Goal: Task Accomplishment & Management: Manage account settings

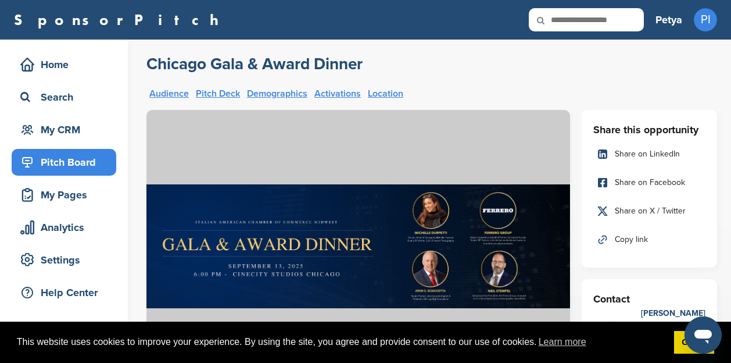
click at [60, 19] on link "SponsorPitch" at bounding box center [120, 19] width 212 height 15
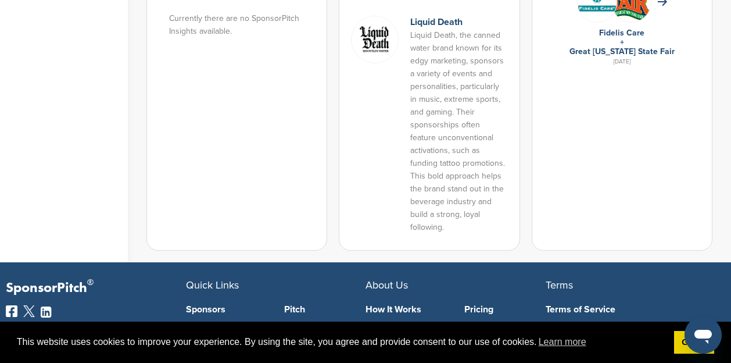
scroll to position [953, 0]
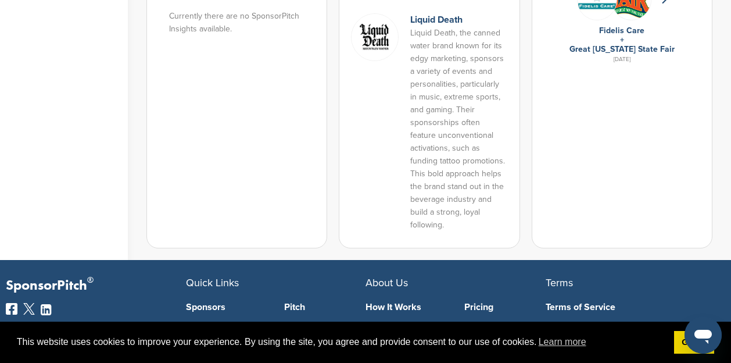
click at [439, 122] on p "Liquid Death, the canned water brand known for its edgy marketing, sponsors a v…" at bounding box center [458, 129] width 97 height 205
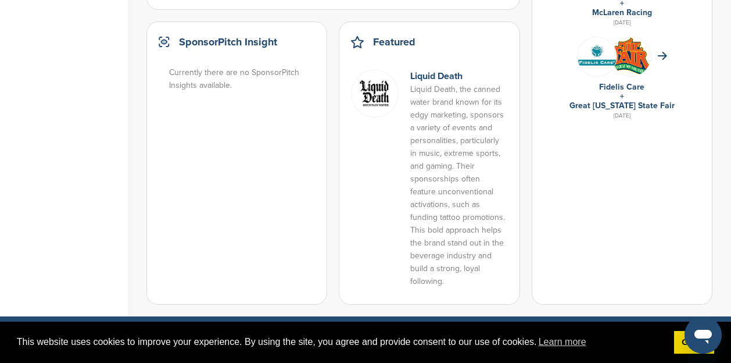
scroll to position [897, 0]
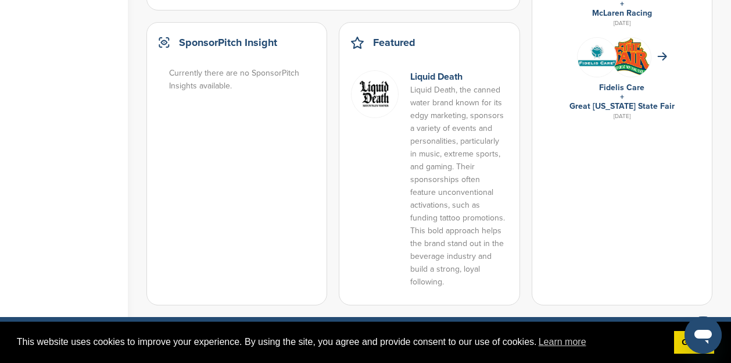
click at [375, 90] on img at bounding box center [375, 94] width 48 height 48
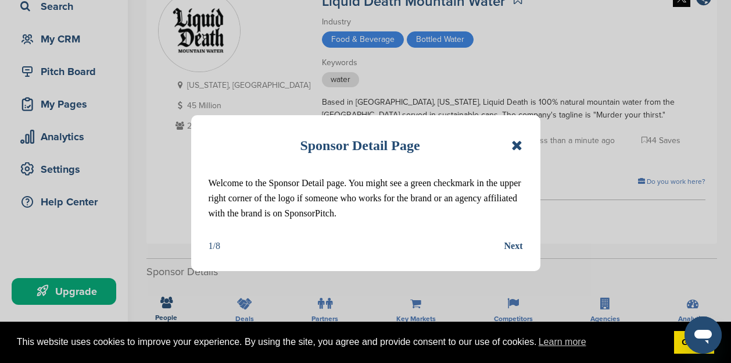
scroll to position [93, 0]
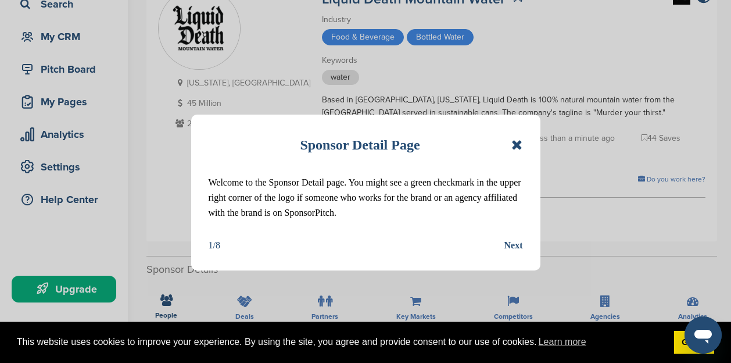
click at [512, 242] on div "Next" at bounding box center [513, 245] width 19 height 15
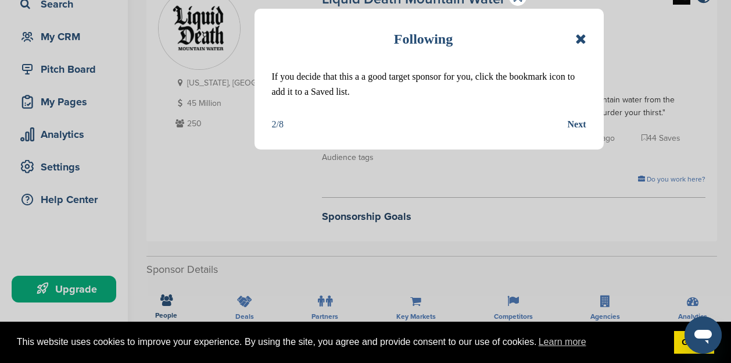
click at [574, 121] on div "Next" at bounding box center [577, 124] width 19 height 15
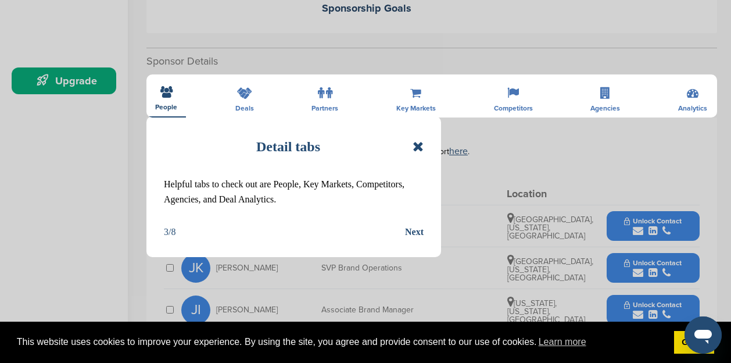
scroll to position [310, 0]
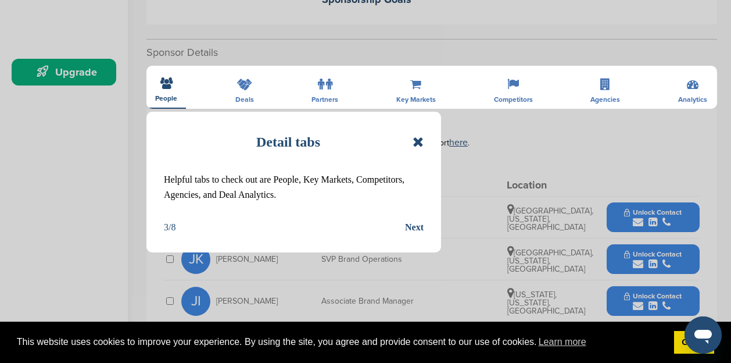
click at [415, 225] on div "Next" at bounding box center [414, 227] width 19 height 15
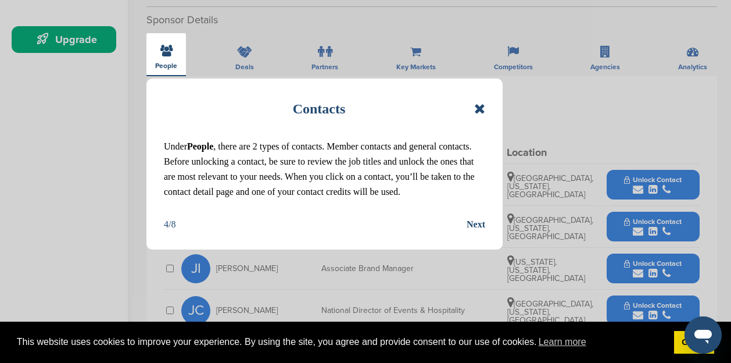
scroll to position [343, 0]
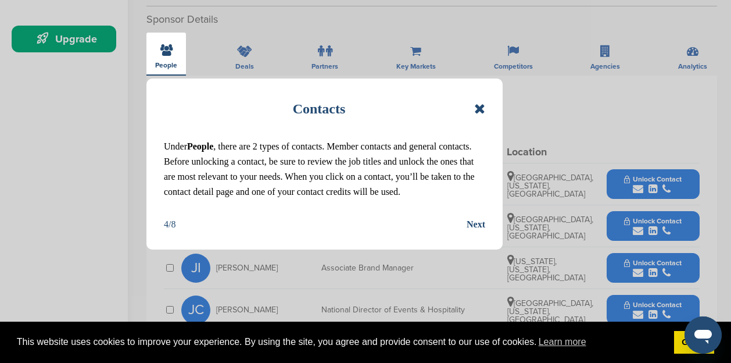
click at [478, 221] on div "Next" at bounding box center [476, 224] width 19 height 15
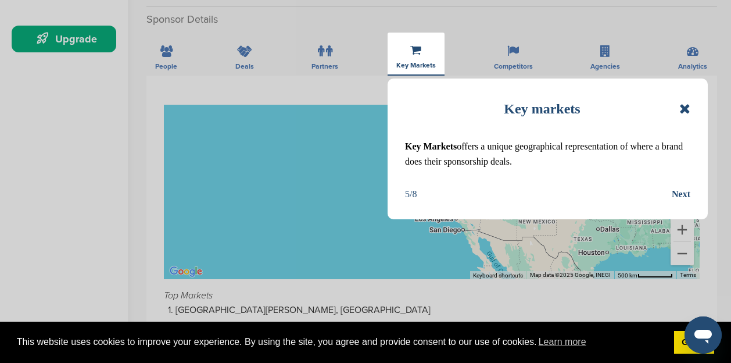
click at [683, 191] on div "Next" at bounding box center [681, 194] width 19 height 15
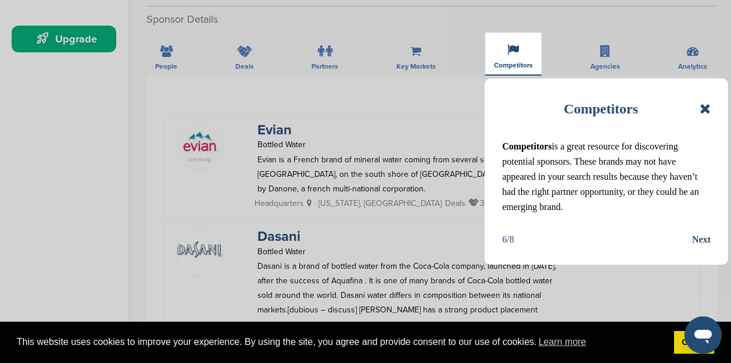
click at [700, 238] on div "Next" at bounding box center [701, 239] width 19 height 15
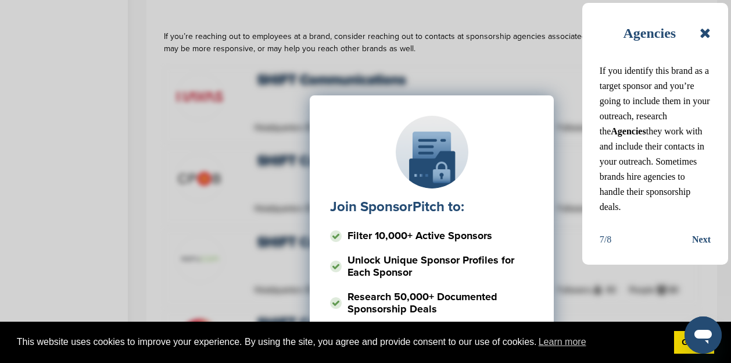
scroll to position [430, 0]
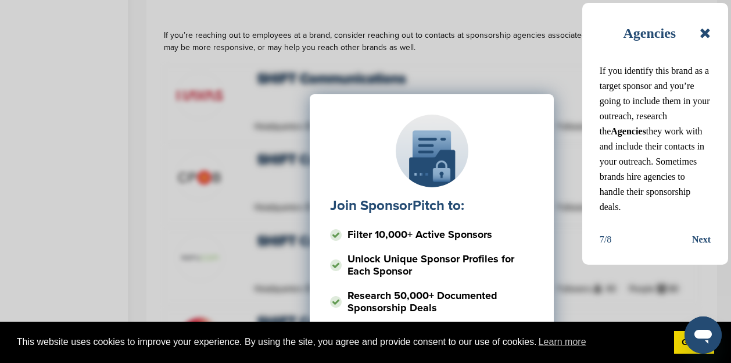
click at [701, 232] on div "Next" at bounding box center [701, 239] width 19 height 15
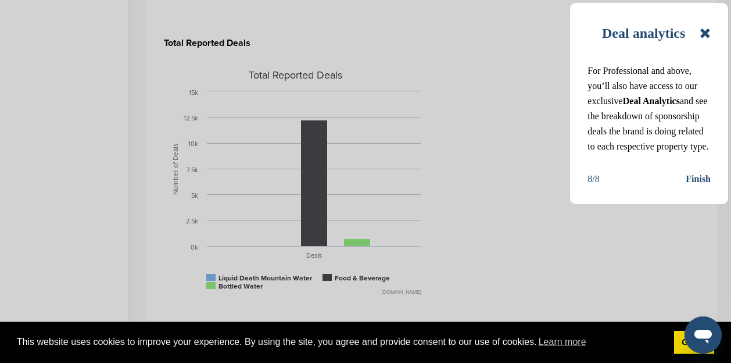
click at [695, 187] on div "Finish" at bounding box center [698, 178] width 25 height 15
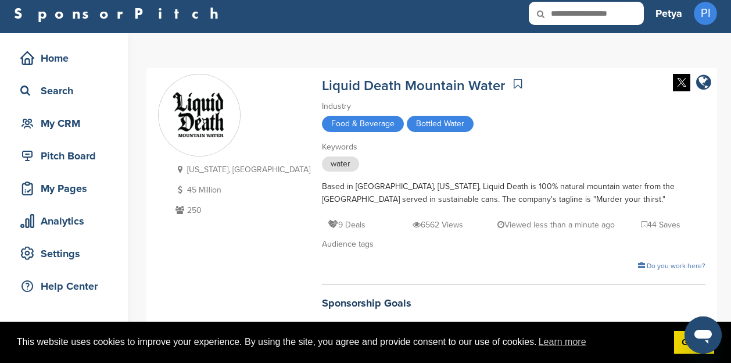
scroll to position [28, 0]
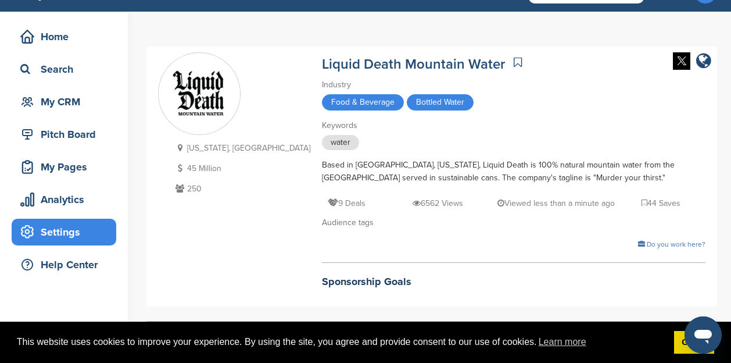
click at [65, 230] on div "Settings" at bounding box center [66, 231] width 99 height 21
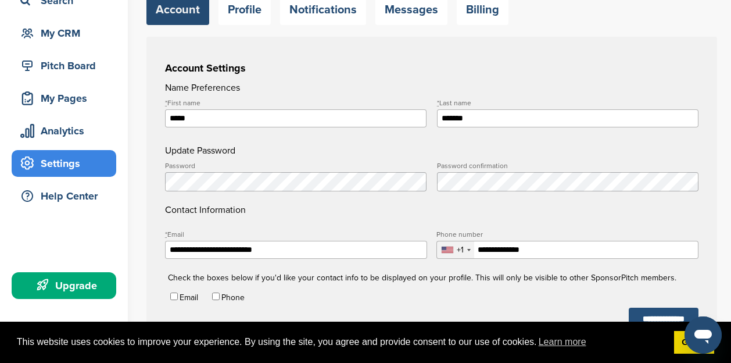
scroll to position [47, 0]
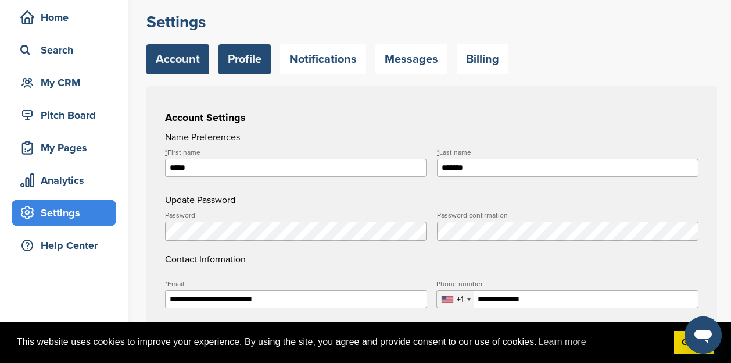
click at [228, 56] on link "Profile" at bounding box center [244, 59] width 52 height 30
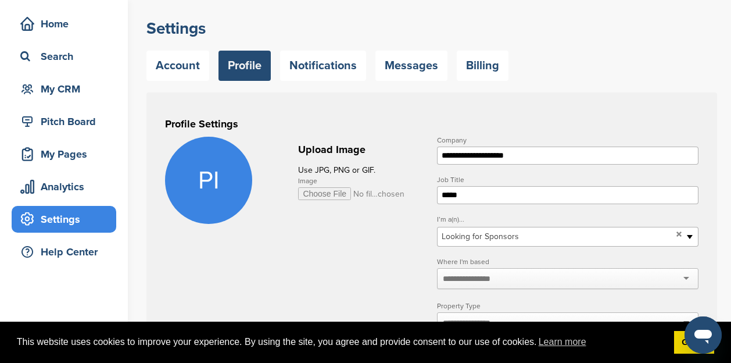
scroll to position [42, 0]
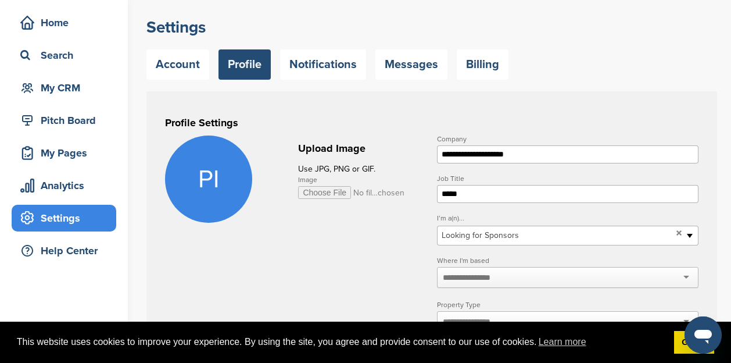
click at [329, 191] on input "Image" at bounding box center [351, 192] width 107 height 13
type input "**********"
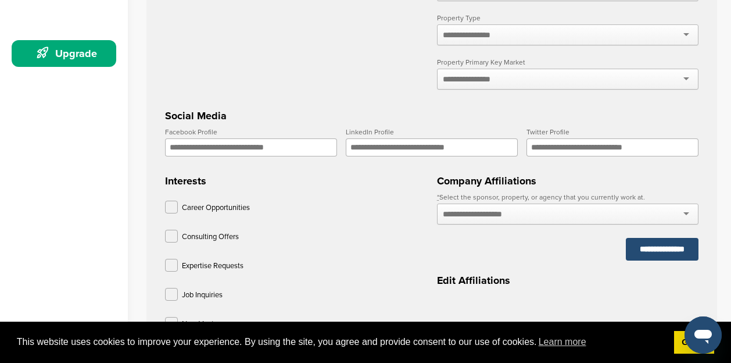
scroll to position [331, 0]
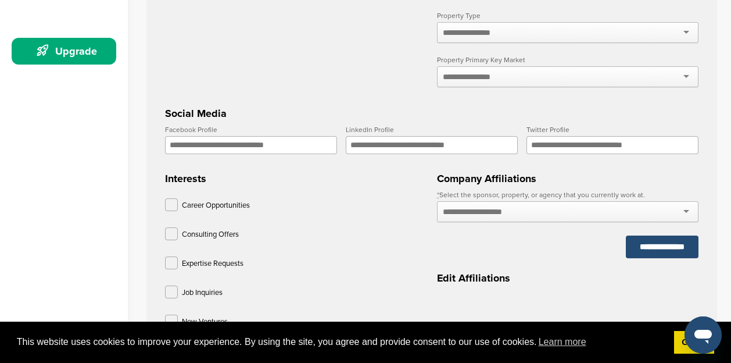
click at [206, 148] on input "Facebook Profile" at bounding box center [251, 145] width 172 height 18
paste input "**********"
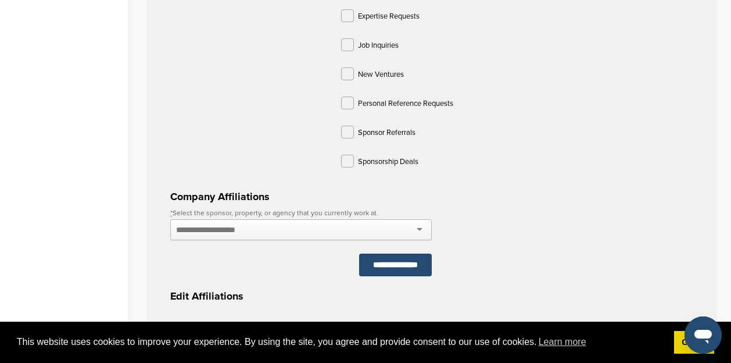
scroll to position [579, 0]
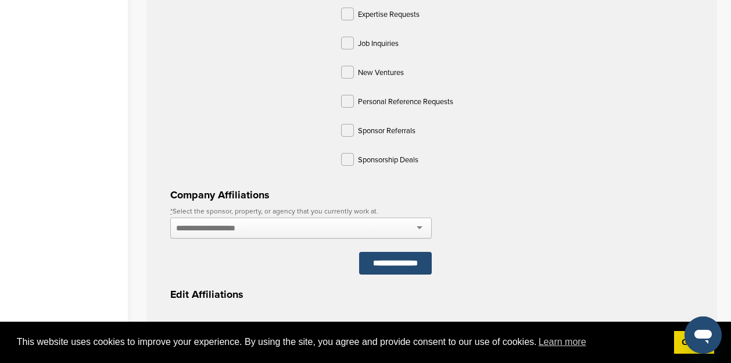
type input "**********"
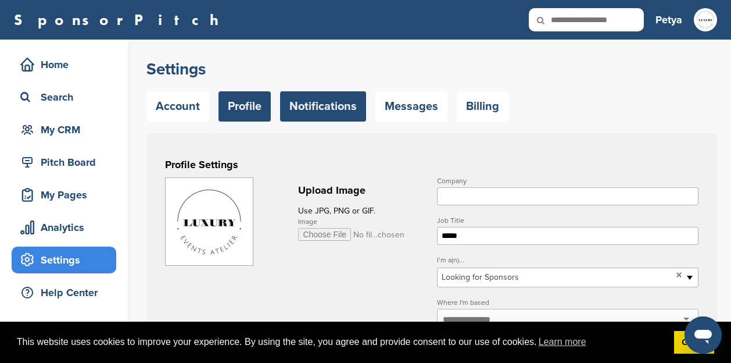
click at [318, 106] on link "Notifications" at bounding box center [323, 106] width 86 height 30
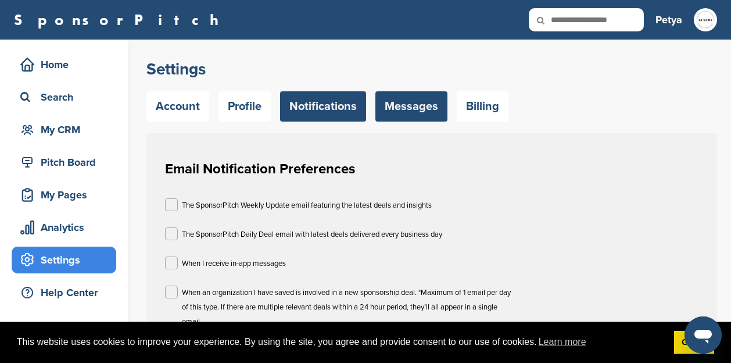
click at [409, 107] on link "Messages" at bounding box center [411, 106] width 72 height 30
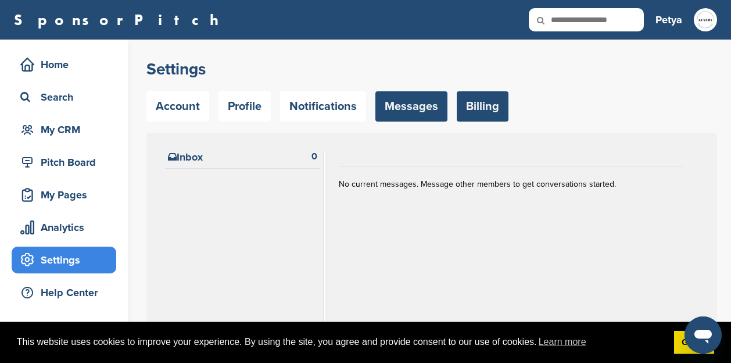
click at [471, 103] on link "Billing" at bounding box center [483, 106] width 52 height 30
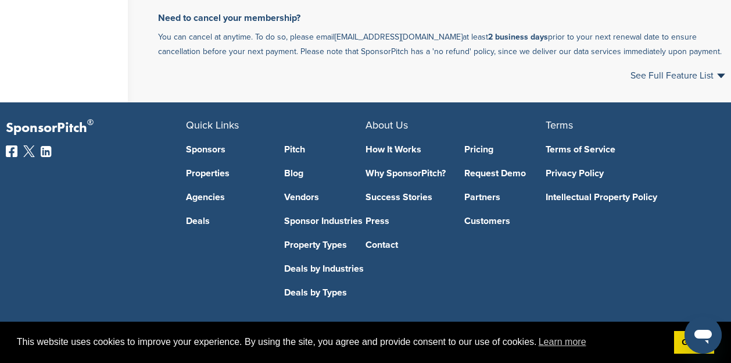
scroll to position [881, 0]
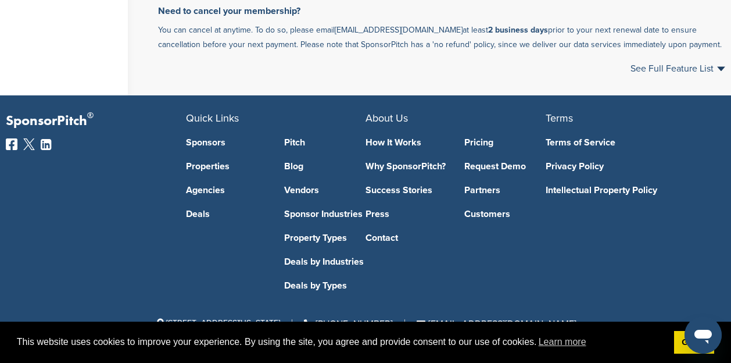
click at [293, 147] on link "Pitch" at bounding box center [324, 142] width 81 height 9
